Goal: Information Seeking & Learning: Learn about a topic

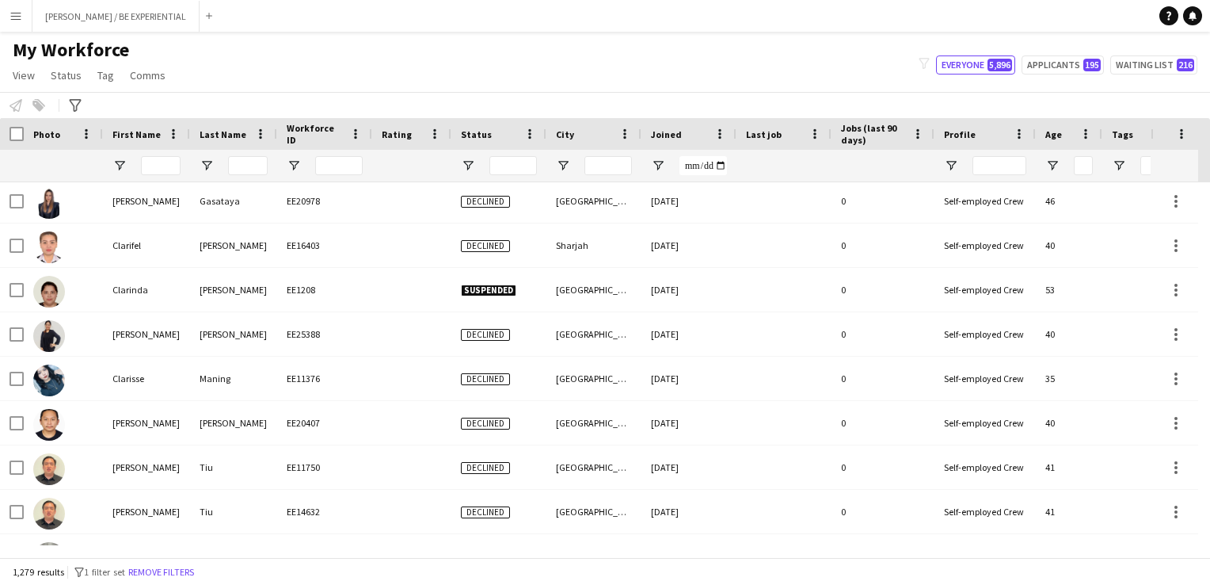
scroll to position [9980, 0]
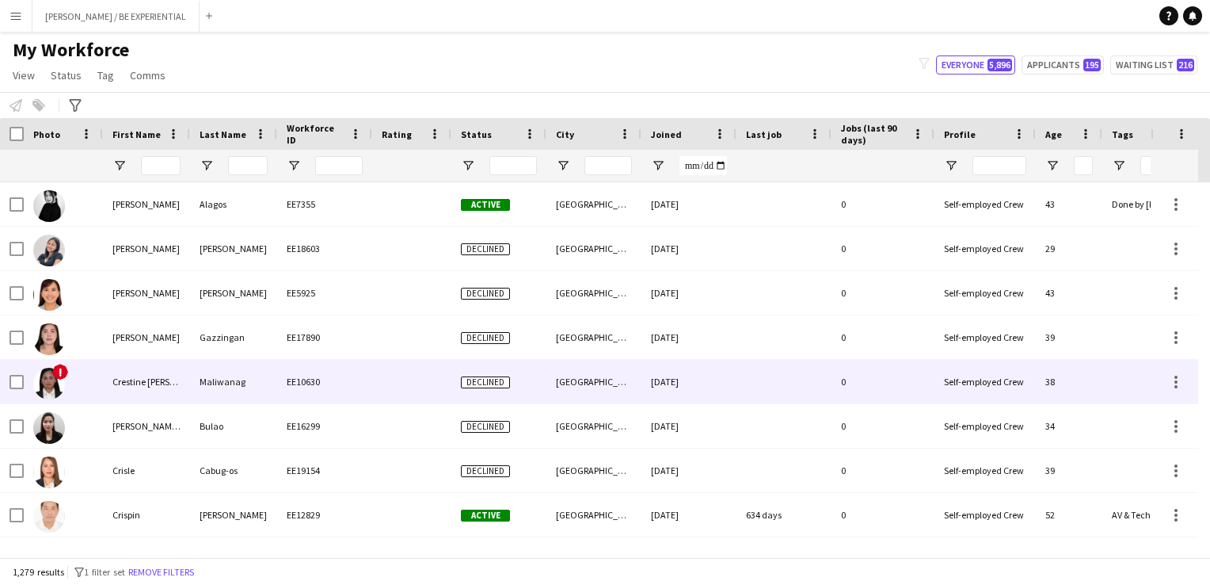
click at [120, 378] on div "Crestine [PERSON_NAME]" at bounding box center [146, 382] width 87 height 44
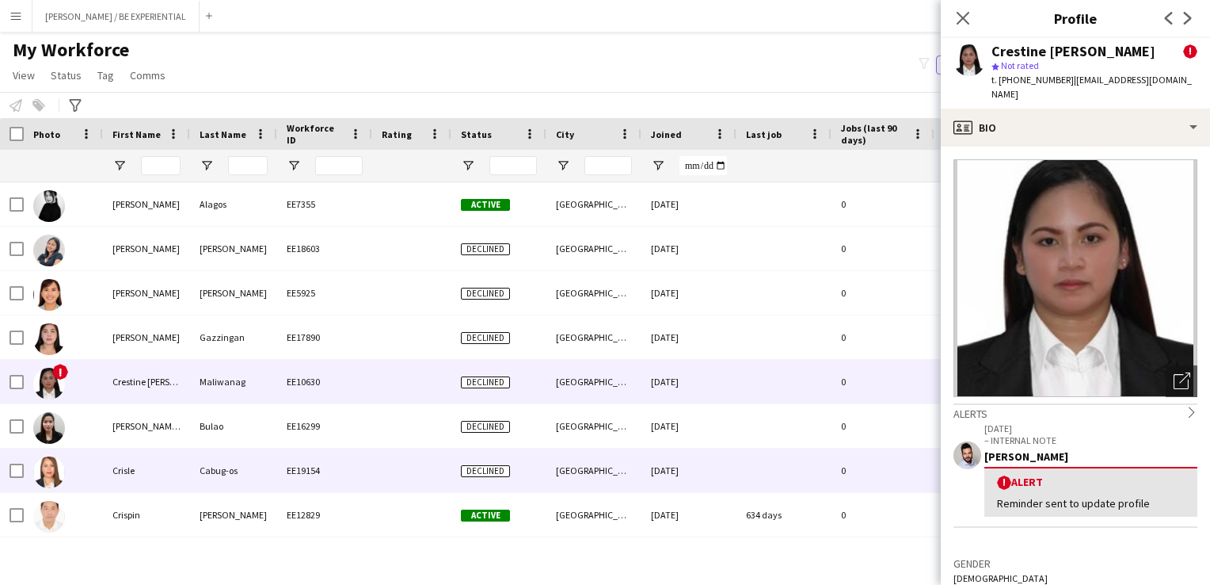
click at [128, 476] on div "Crisle" at bounding box center [146, 470] width 87 height 44
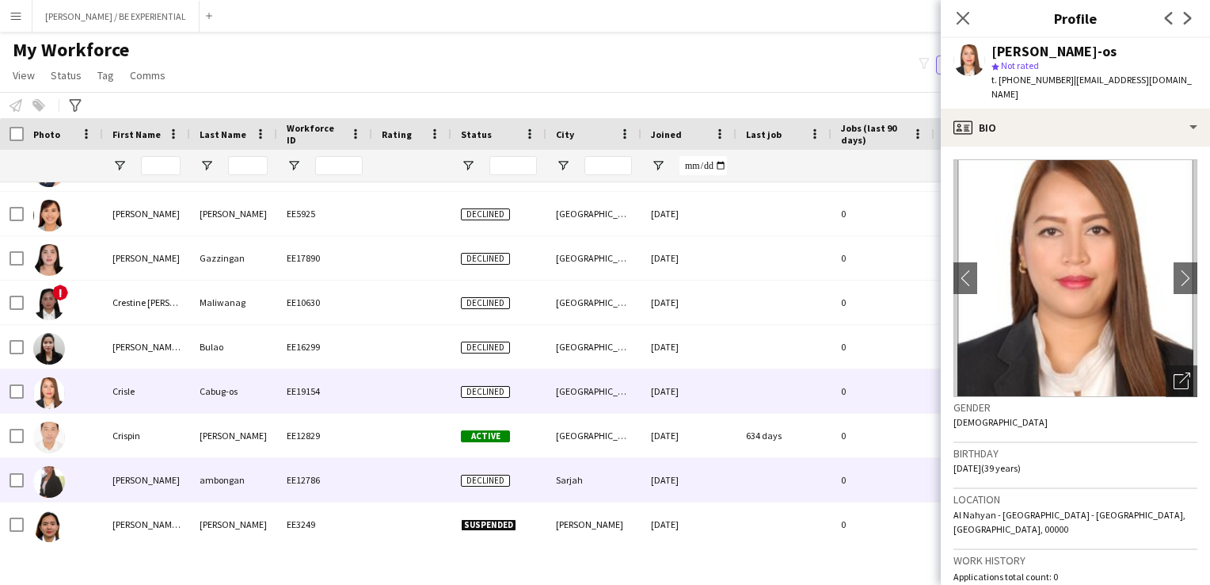
scroll to position [10138, 0]
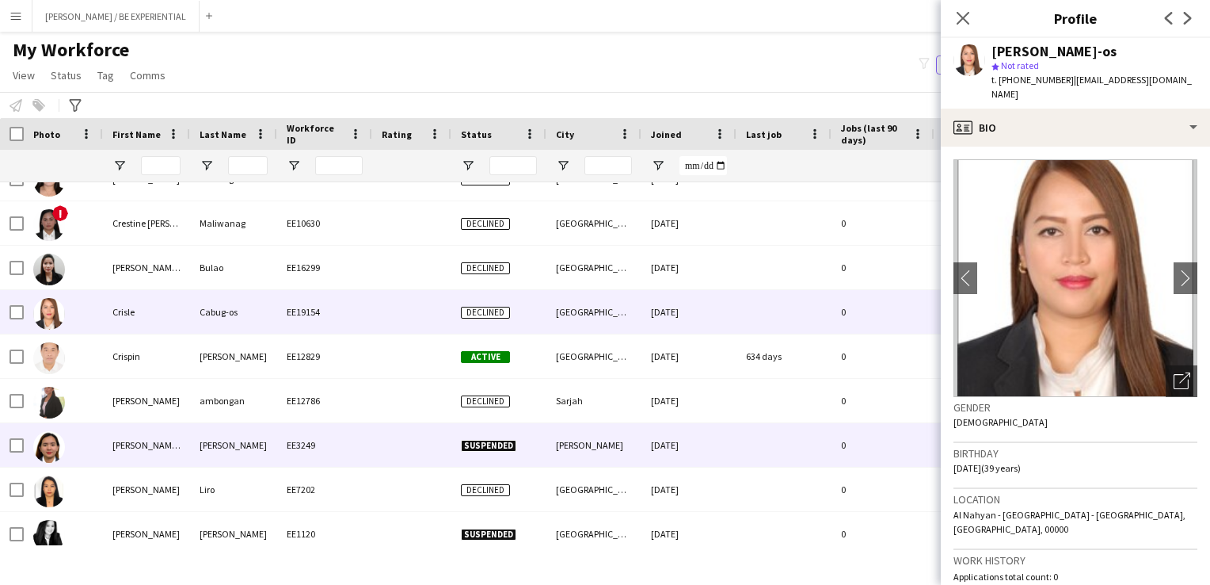
click at [130, 451] on div "[PERSON_NAME] [PERSON_NAME]" at bounding box center [146, 445] width 87 height 44
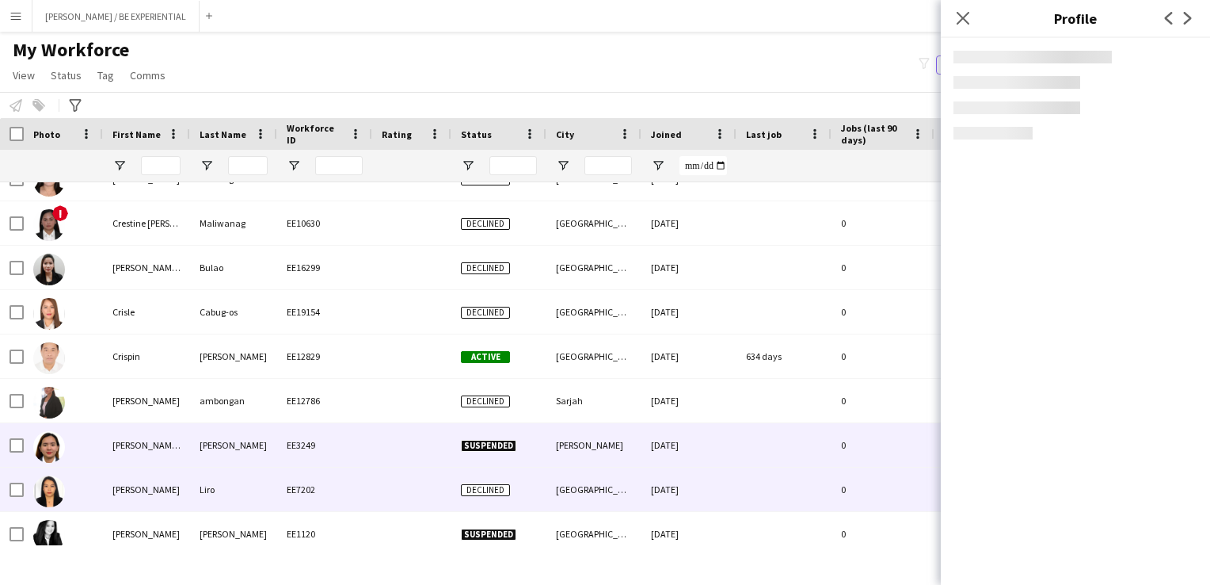
click at [122, 486] on div "[PERSON_NAME]" at bounding box center [146, 489] width 87 height 44
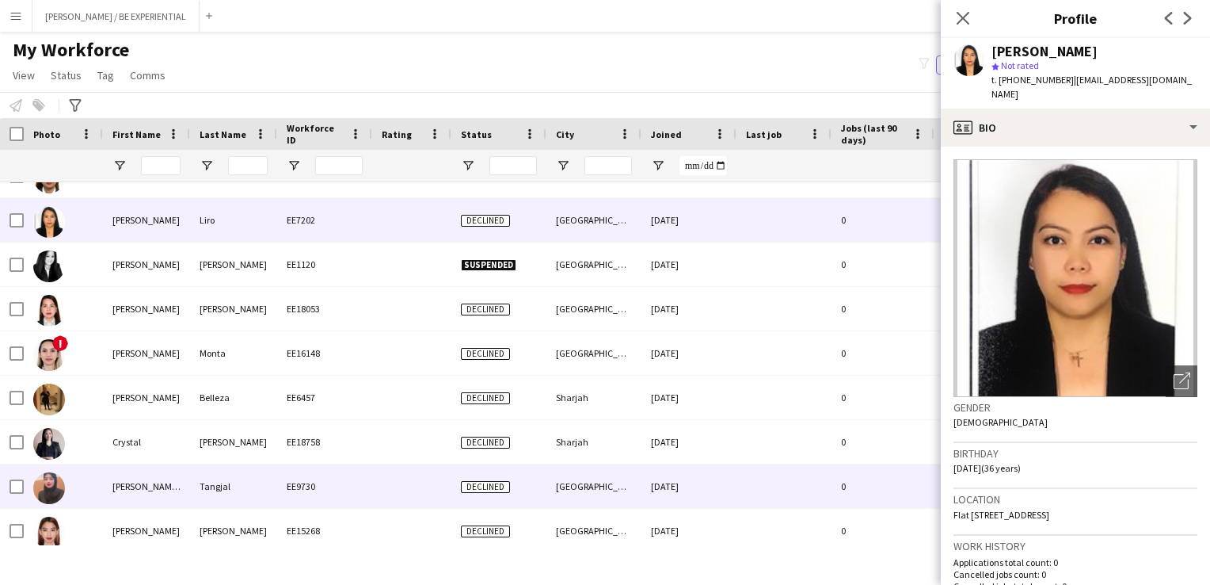
scroll to position [10455, 0]
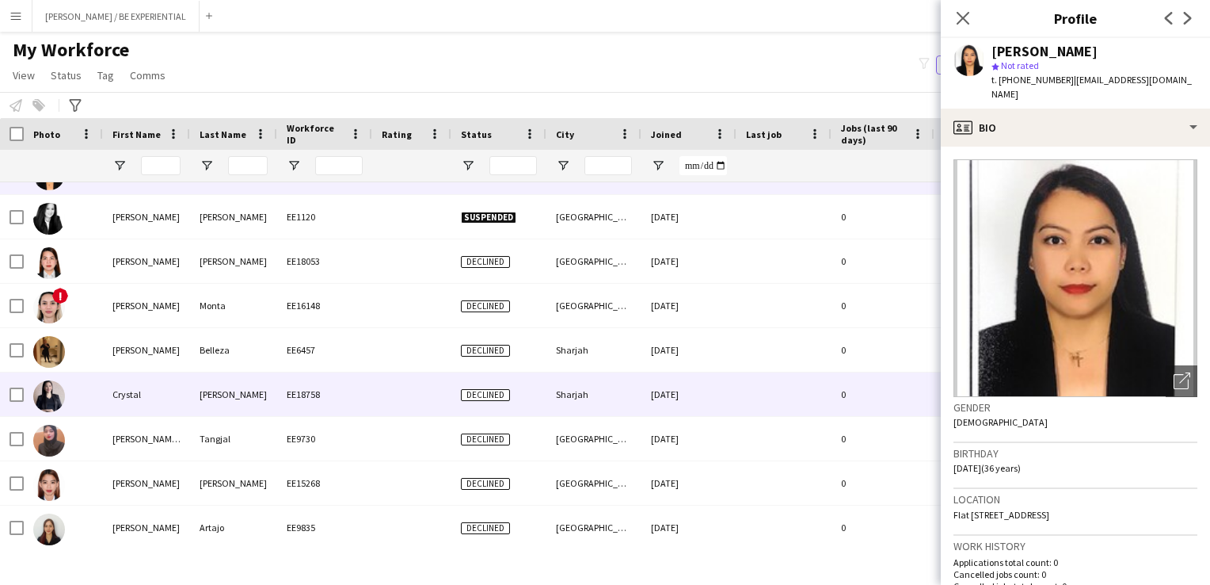
click at [132, 407] on div "Crystal" at bounding box center [146, 394] width 87 height 44
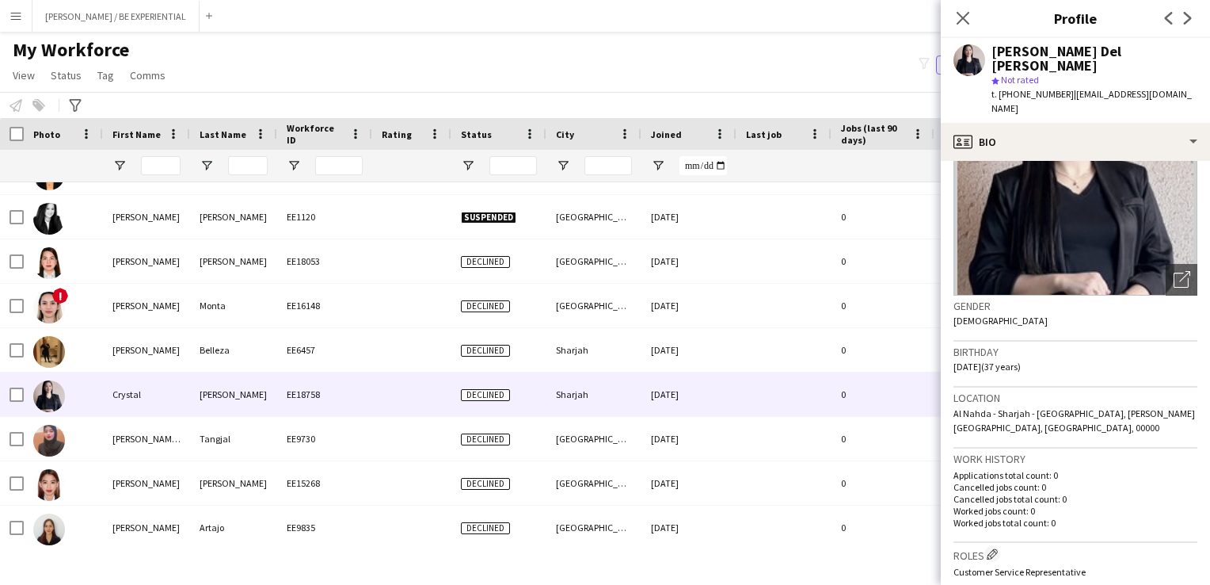
scroll to position [0, 0]
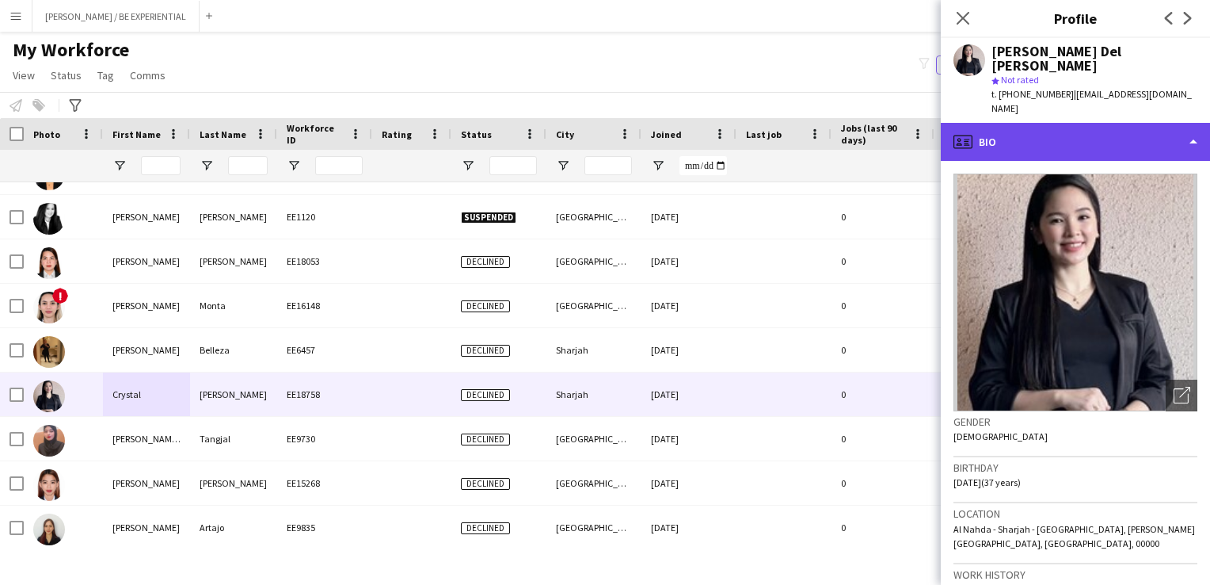
click at [1185, 123] on div "profile Bio" at bounding box center [1075, 142] width 269 height 38
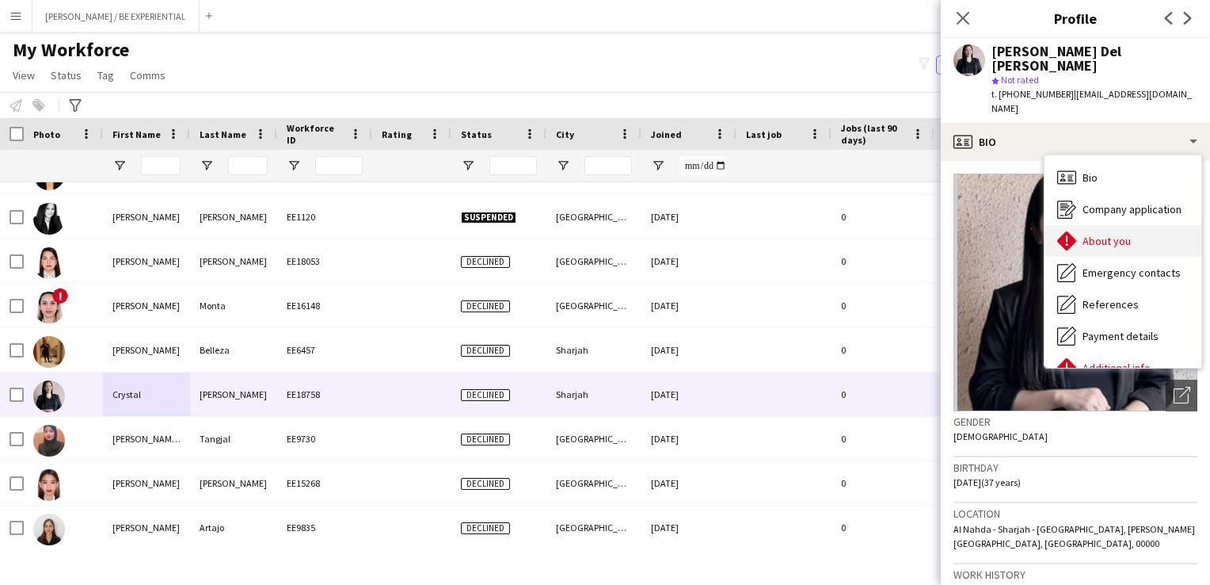
click at [1103, 234] on span "About you" at bounding box center [1107, 241] width 48 height 14
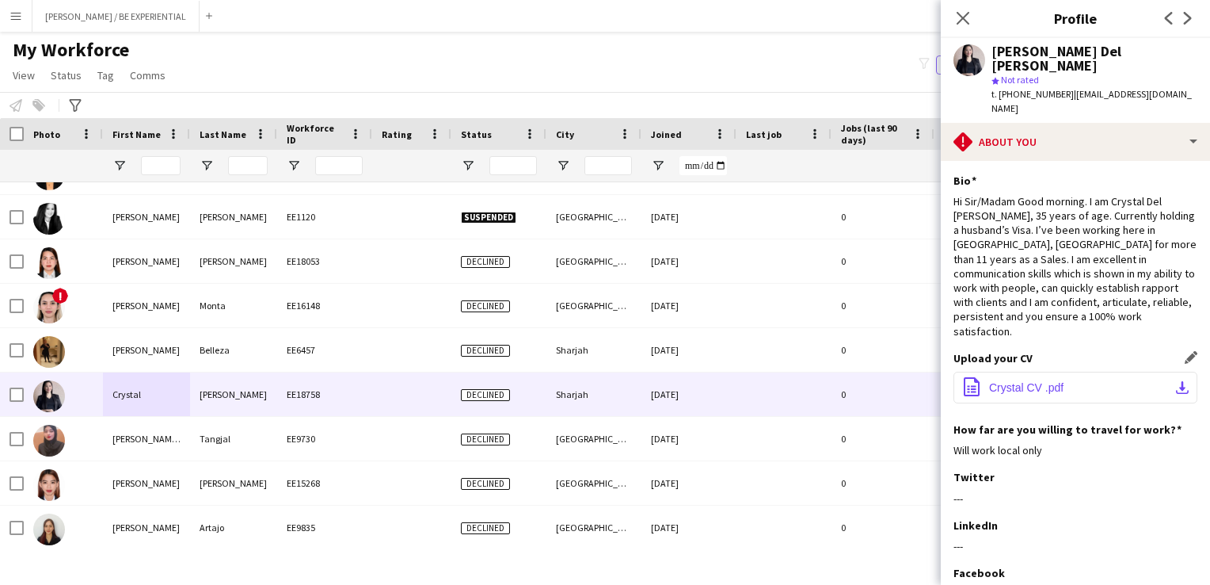
click at [1059, 371] on button "office-file-sheet Crystal CV .pdf download-bottom" at bounding box center [1076, 387] width 244 height 32
click at [963, 17] on icon "Close pop-in" at bounding box center [963, 18] width 13 height 13
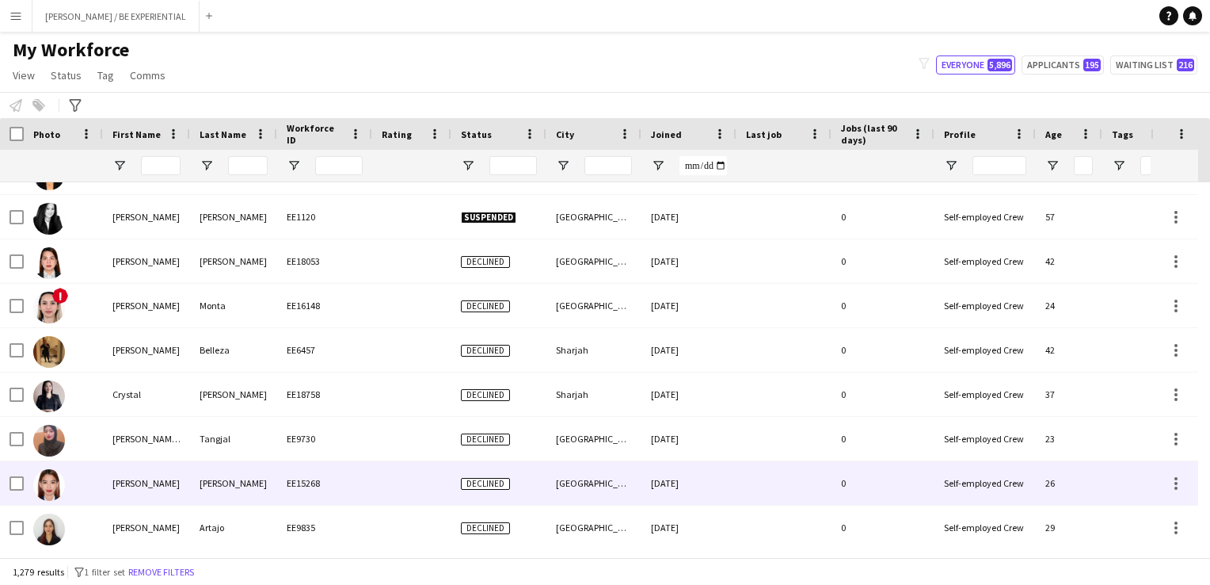
click at [192, 493] on div "[PERSON_NAME]" at bounding box center [233, 483] width 87 height 44
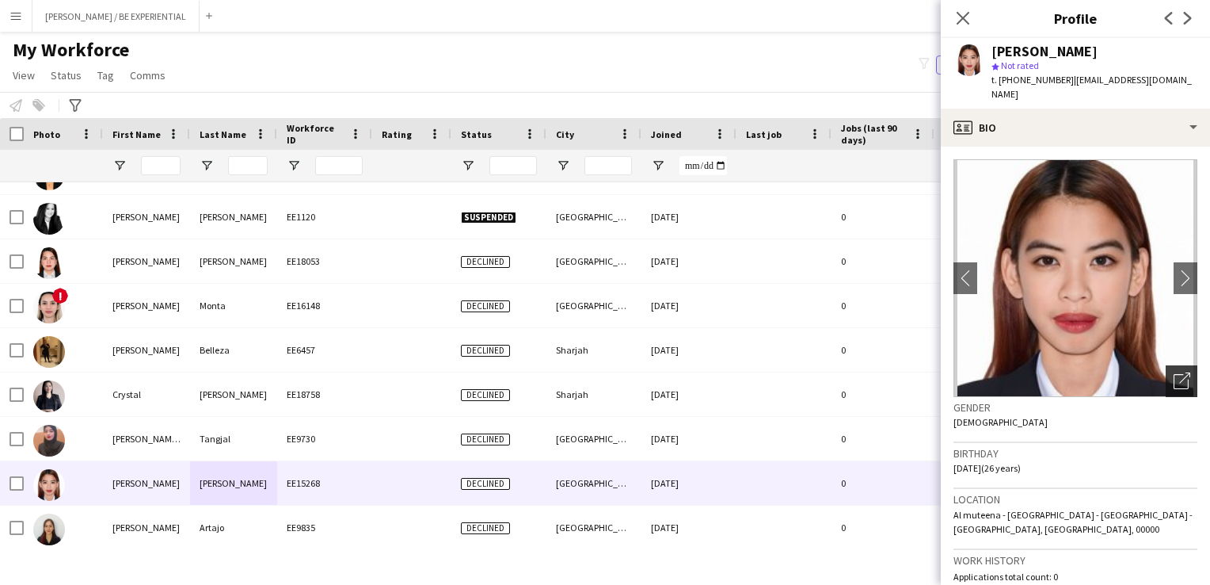
click at [1175, 372] on icon "Open photos pop-in" at bounding box center [1182, 380] width 17 height 17
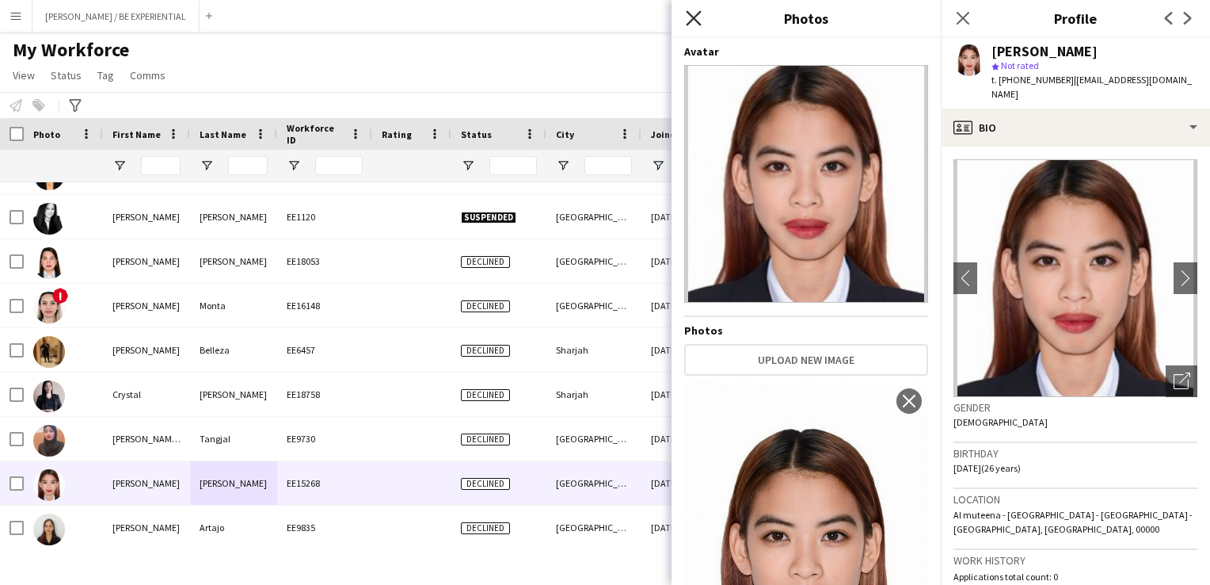
click at [693, 24] on icon "Close pop-in" at bounding box center [693, 17] width 15 height 15
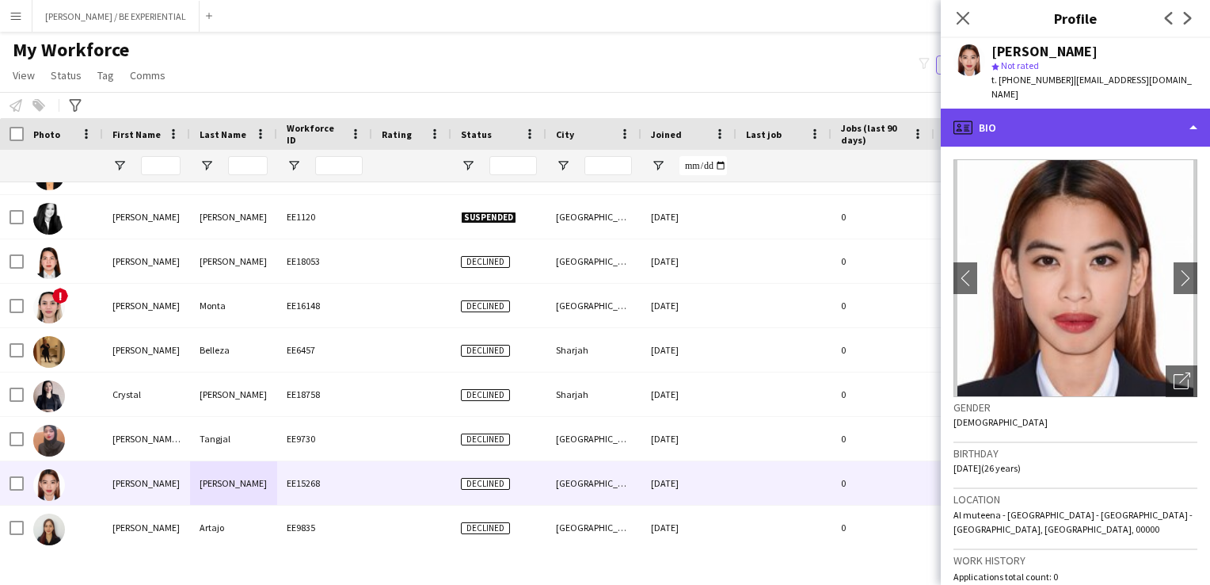
click at [1166, 119] on div "profile Bio" at bounding box center [1075, 128] width 269 height 38
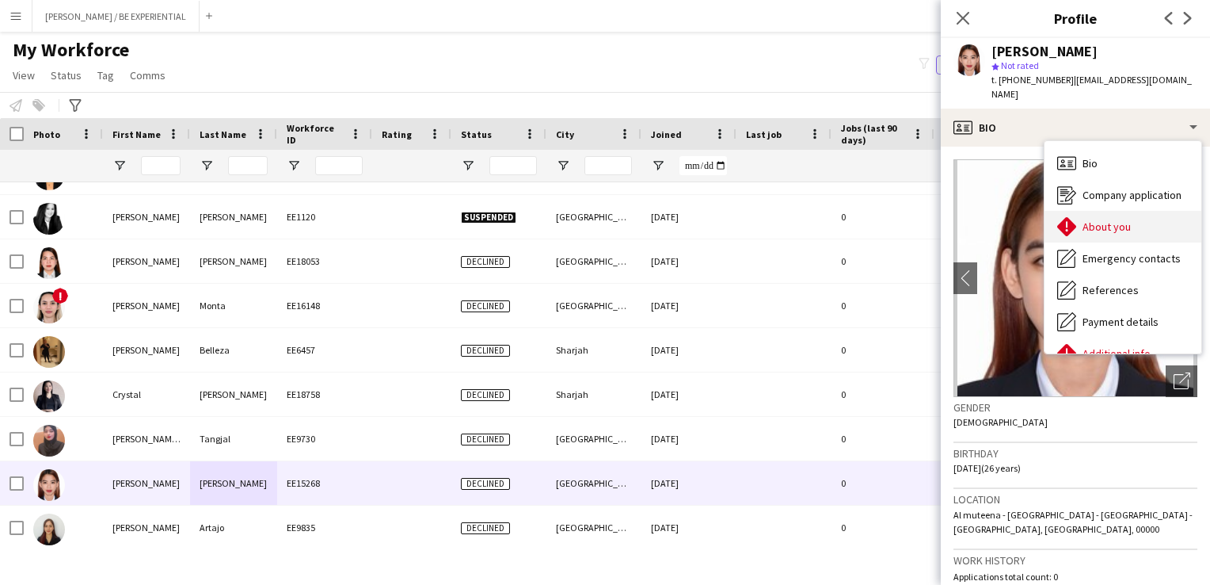
click at [1113, 219] on span "About you" at bounding box center [1107, 226] width 48 height 14
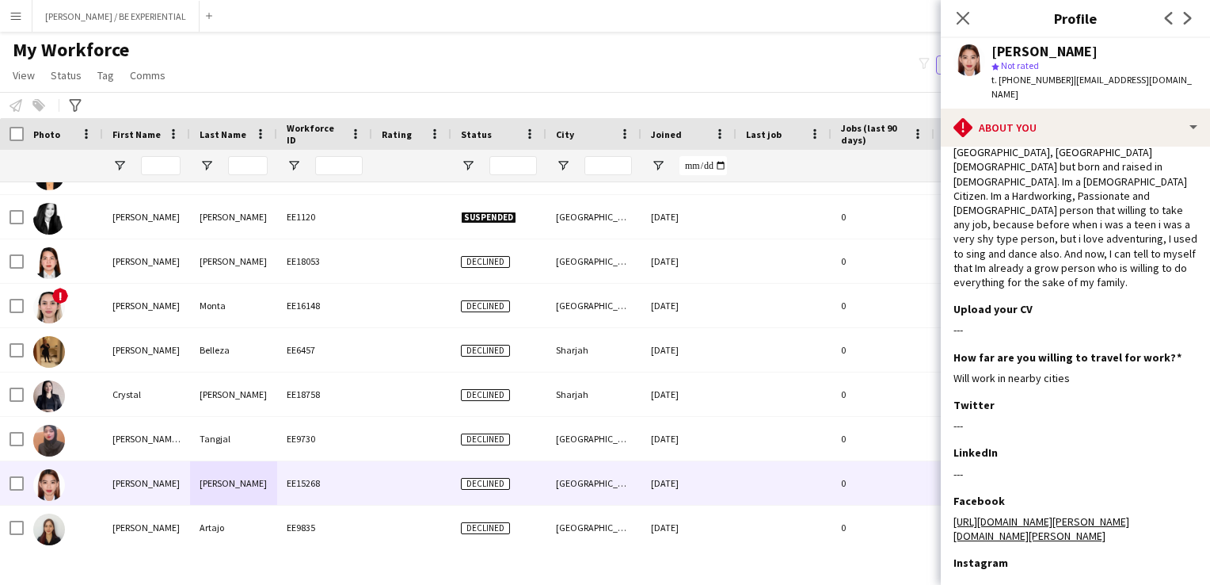
scroll to position [178, 0]
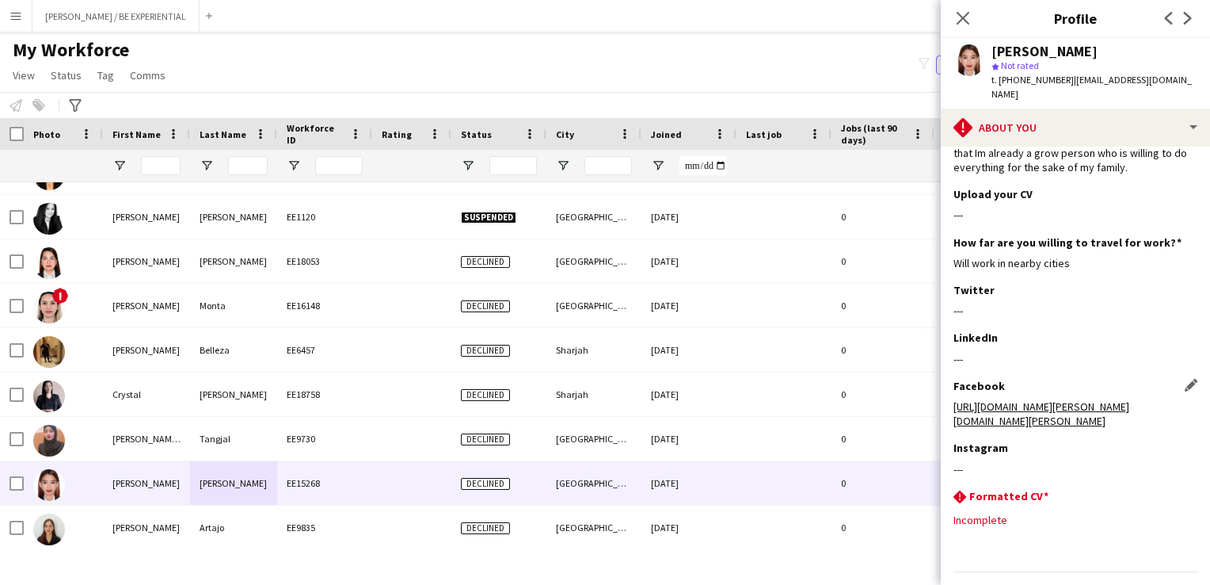
click at [1023, 399] on link "[URL][DOMAIN_NAME][PERSON_NAME][DOMAIN_NAME][PERSON_NAME]" at bounding box center [1042, 413] width 176 height 29
